Goal: Task Accomplishment & Management: Use online tool/utility

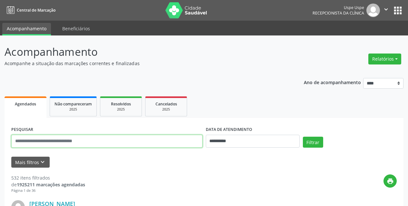
click at [127, 138] on input "text" at bounding box center [106, 141] width 191 height 13
type input "**********"
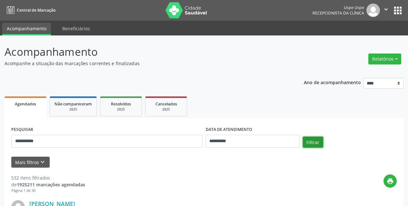
click at [311, 145] on button "Filtrar" at bounding box center [313, 142] width 20 height 11
click at [388, 57] on button "Relatórios" at bounding box center [385, 59] width 33 height 11
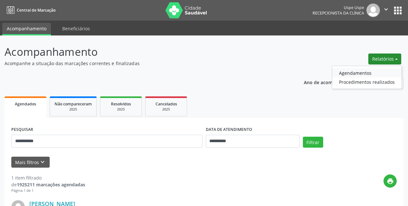
click at [370, 73] on link "Agendamentos" at bounding box center [367, 72] width 69 height 9
select select "*"
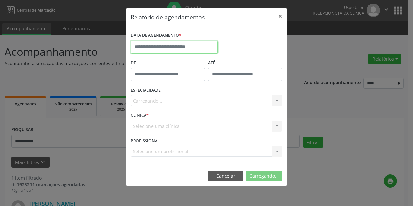
click at [189, 46] on input "text" at bounding box center [174, 47] width 87 height 13
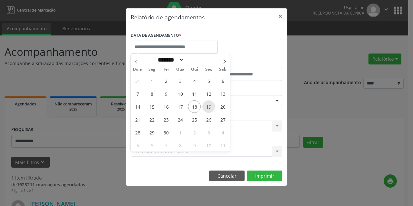
click at [209, 106] on span "19" at bounding box center [208, 106] width 13 height 13
type input "**********"
click at [209, 106] on span "19" at bounding box center [208, 106] width 13 height 13
click at [209, 106] on div "ESPECIALIDADE Seleciona uma especialidade Todas as especialidades Alergologia A…" at bounding box center [206, 98] width 155 height 25
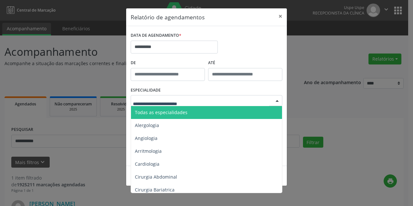
click at [183, 109] on span "Todas as especialidades" at bounding box center [161, 112] width 53 height 6
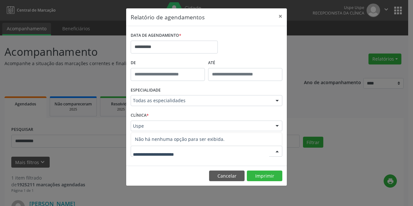
click at [166, 130] on div "Uspe" at bounding box center [207, 126] width 152 height 11
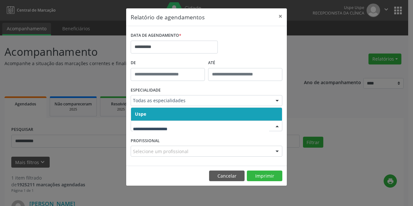
click at [165, 115] on span "Uspe" at bounding box center [206, 114] width 151 height 13
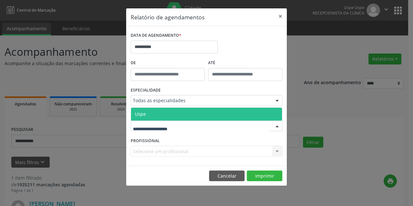
click at [167, 108] on span "Uspe" at bounding box center [206, 114] width 151 height 13
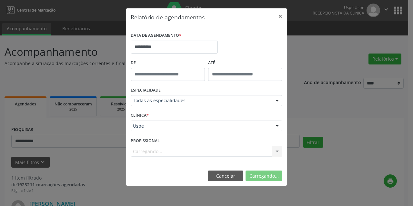
click at [163, 154] on div "Carregando... Nenhum resultado encontrado para: " " Não há nenhuma opção para s…" at bounding box center [207, 151] width 152 height 11
click at [162, 153] on div "Carregando... Nenhum resultado encontrado para: " " Não há nenhuma opção para s…" at bounding box center [207, 151] width 152 height 11
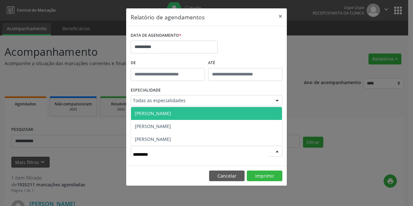
type input "**********"
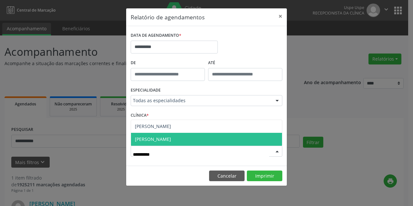
click at [170, 138] on span "[PERSON_NAME]" at bounding box center [153, 139] width 36 height 6
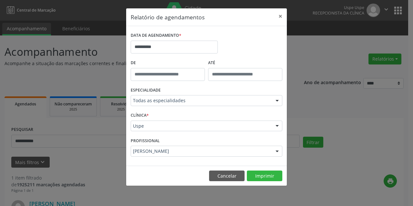
click at [170, 138] on div "PROFISSIONAL [PERSON_NAME] Todos os profissionais Aderaldo [PERSON_NAME] [PERSO…" at bounding box center [206, 148] width 155 height 25
click at [256, 175] on button "Imprimir" at bounding box center [265, 176] width 36 height 11
click at [220, 177] on button "Cancelar" at bounding box center [227, 176] width 36 height 11
